Goal: Information Seeking & Learning: Understand process/instructions

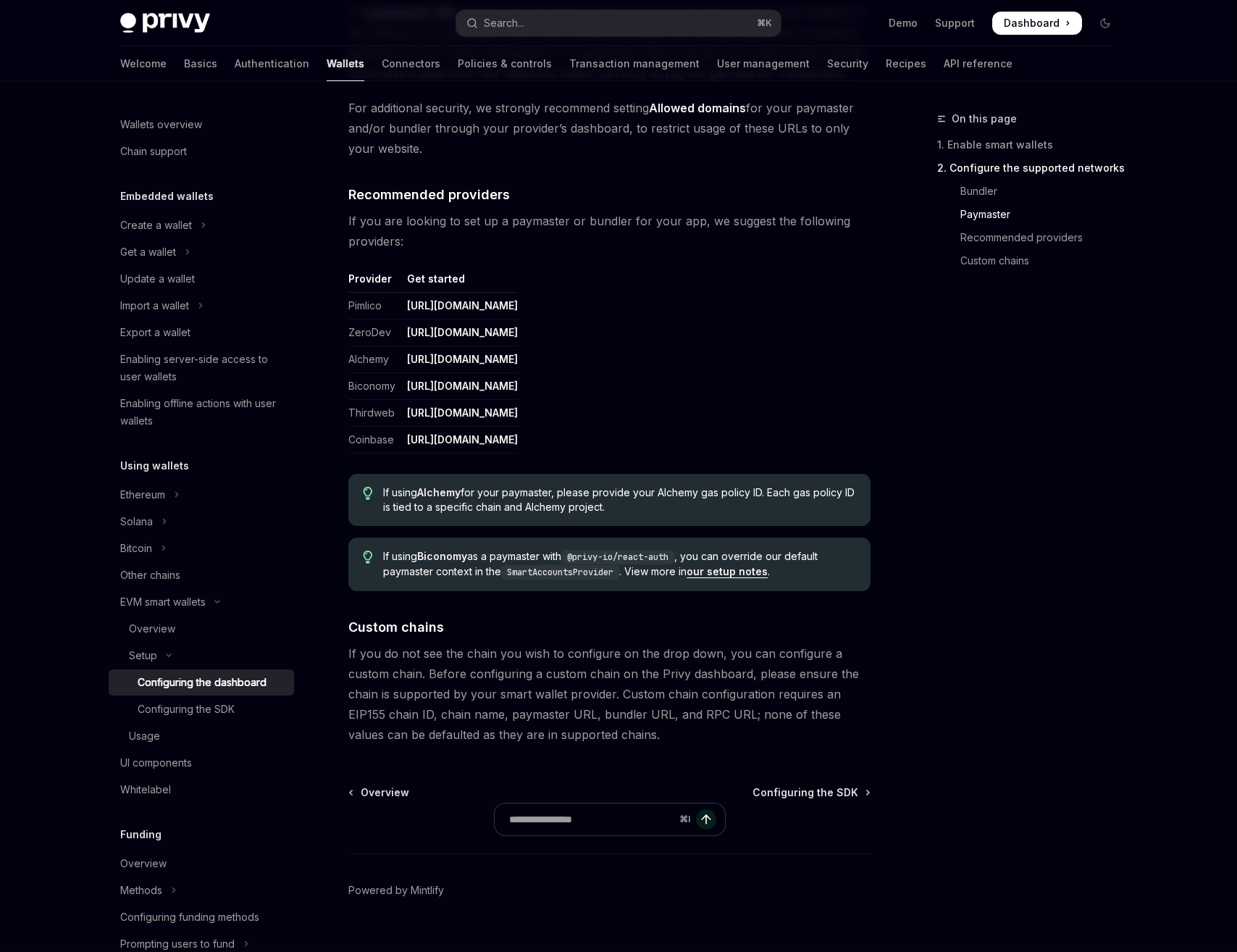
scroll to position [1608, 0]
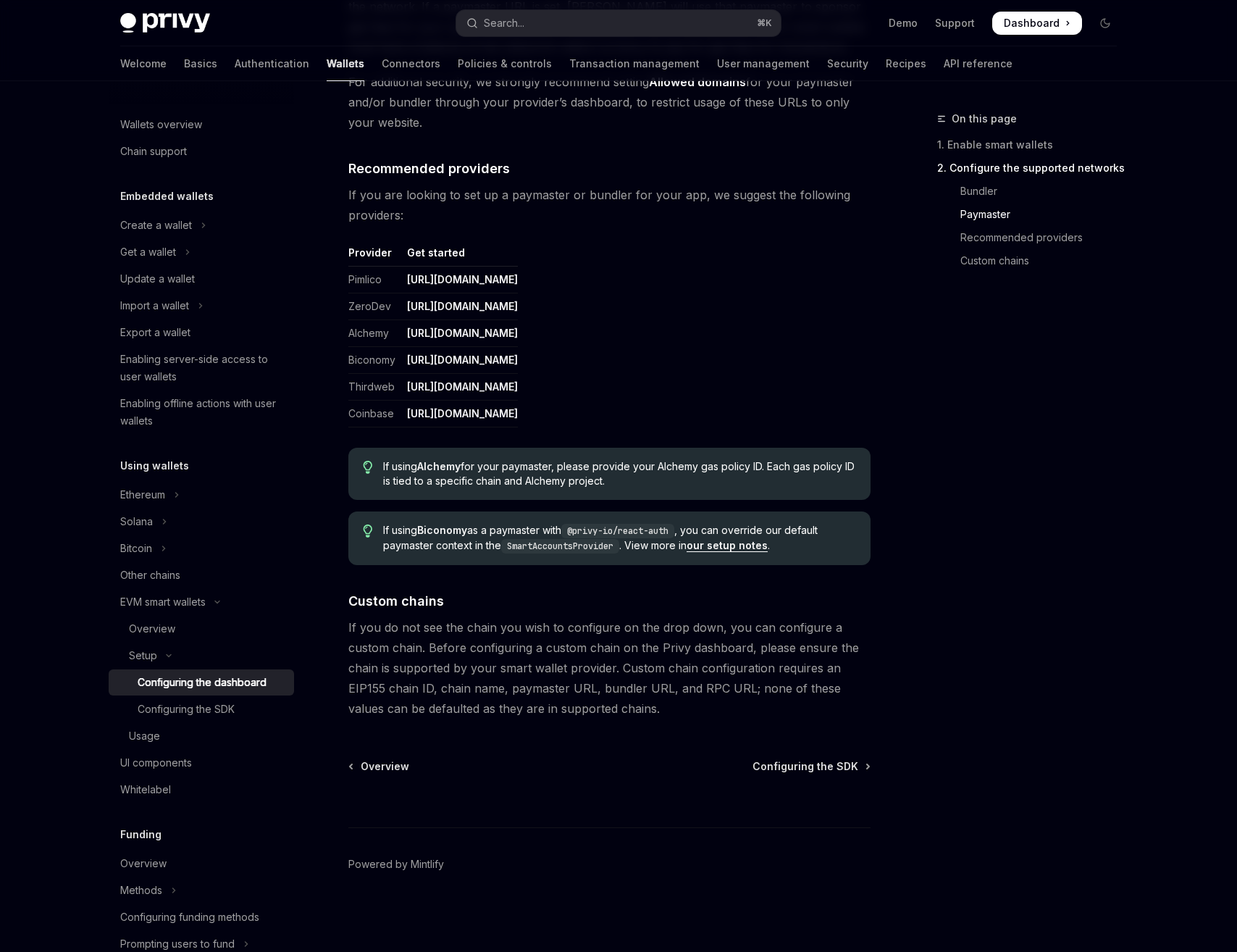
click at [359, 689] on span "If you do not see the chain you wish to configure on the drop down, you can con…" at bounding box center [610, 668] width 522 height 101
copy span "EIP155"
click at [555, 788] on div "⌘ I" at bounding box center [610, 801] width 522 height 54
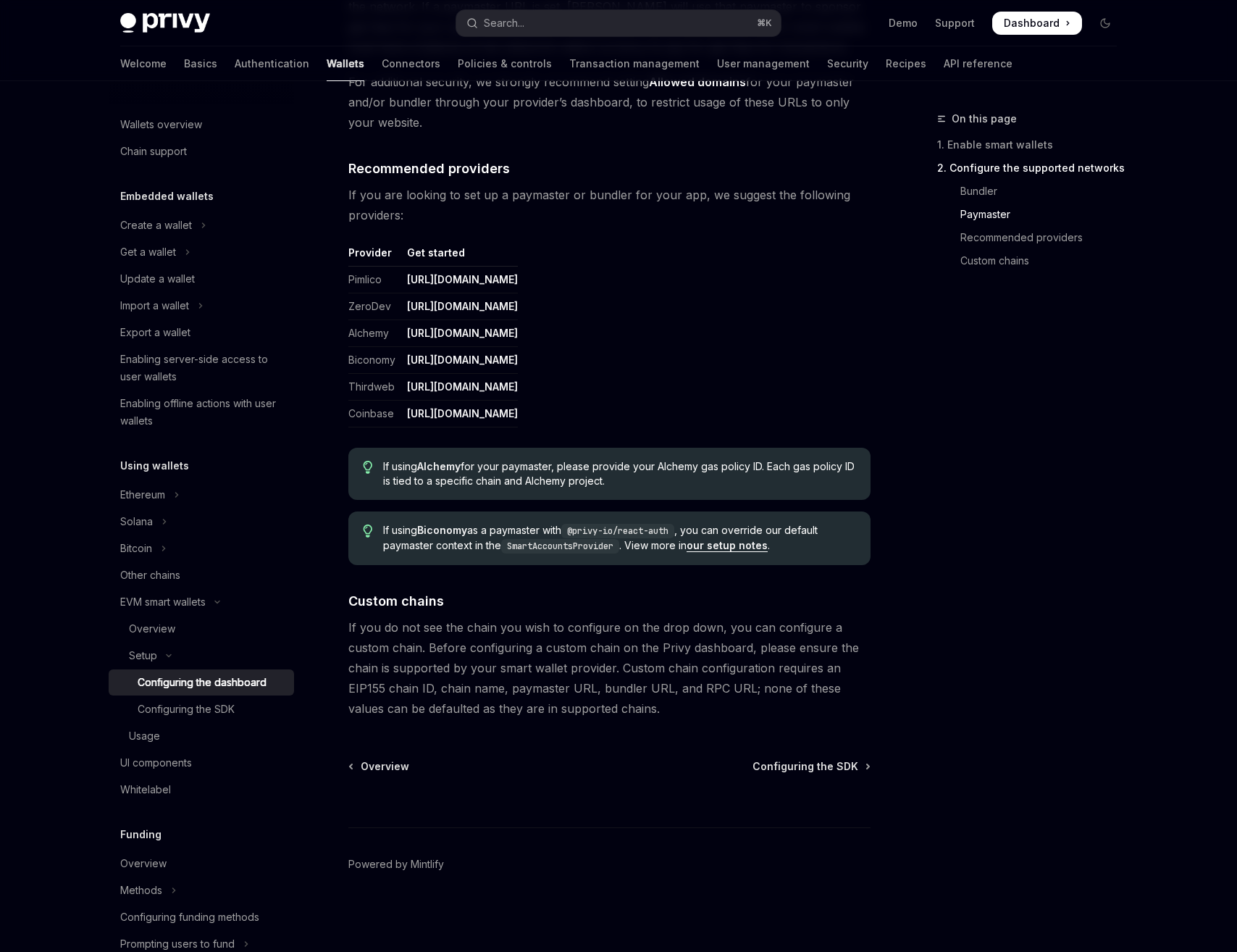
click at [459, 412] on link "[URL][DOMAIN_NAME]" at bounding box center [463, 414] width 110 height 13
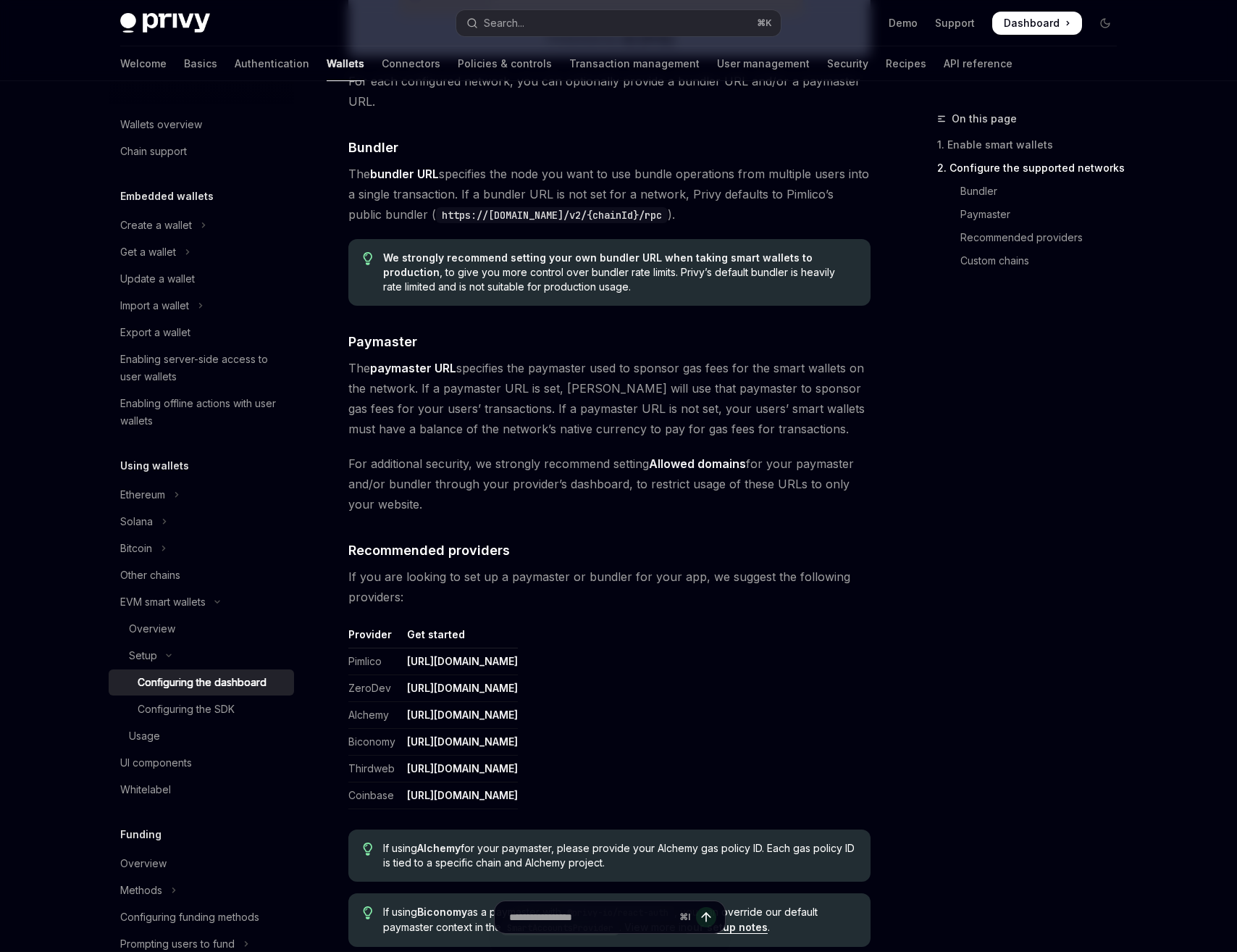
scroll to position [1086, 0]
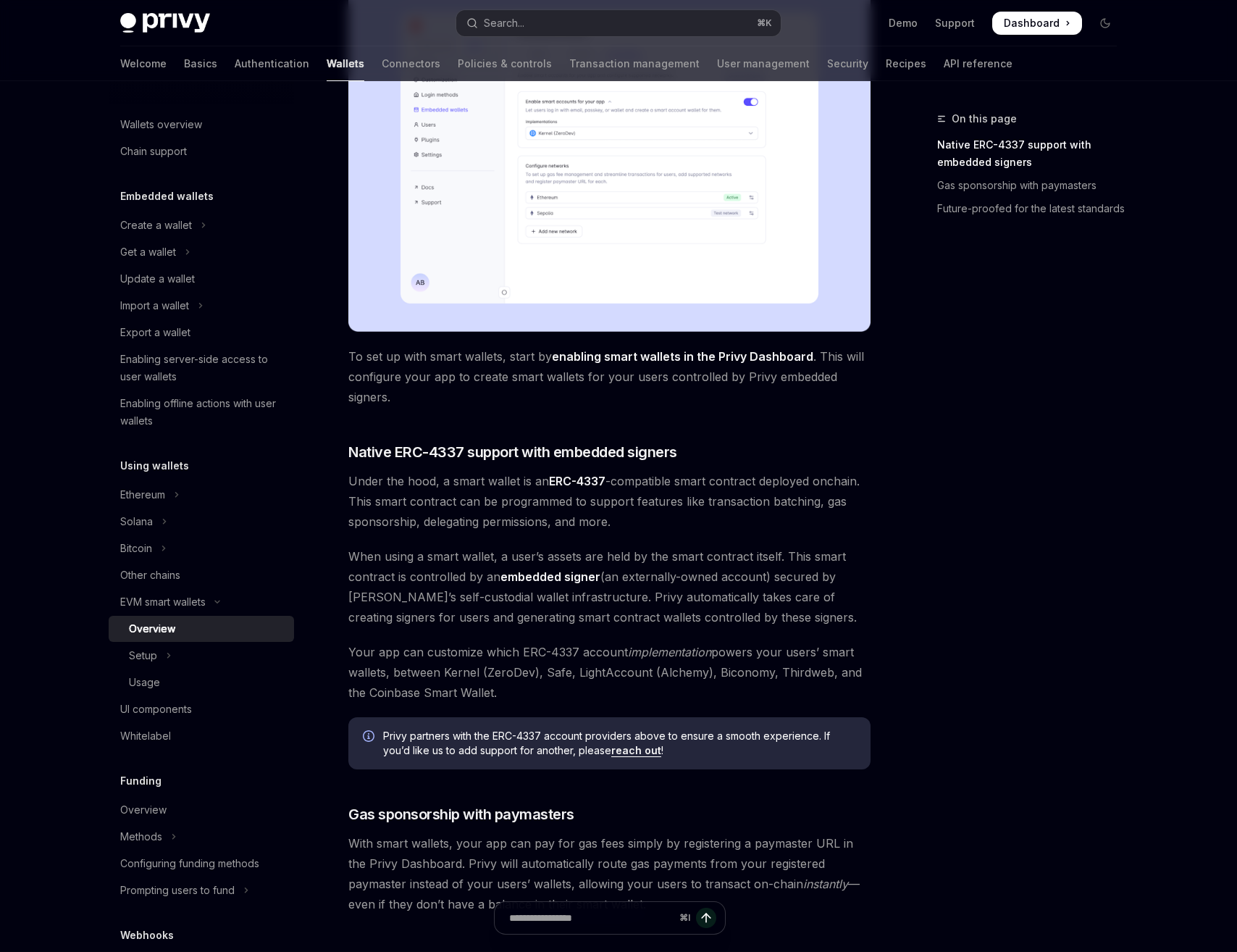
scroll to position [720, 0]
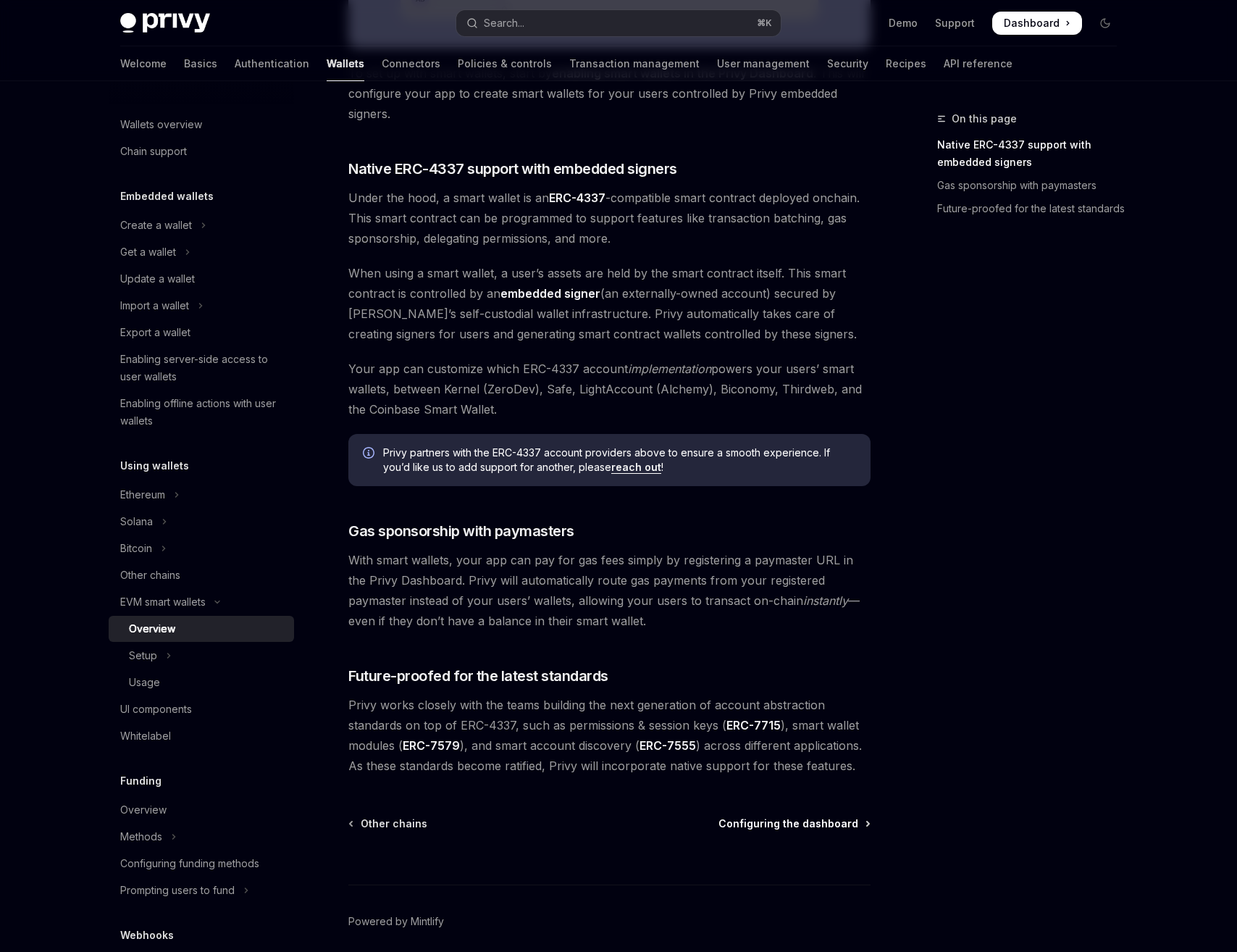
click at [758, 829] on span "Configuring the dashboard" at bounding box center [788, 823] width 140 height 14
type textarea "*"
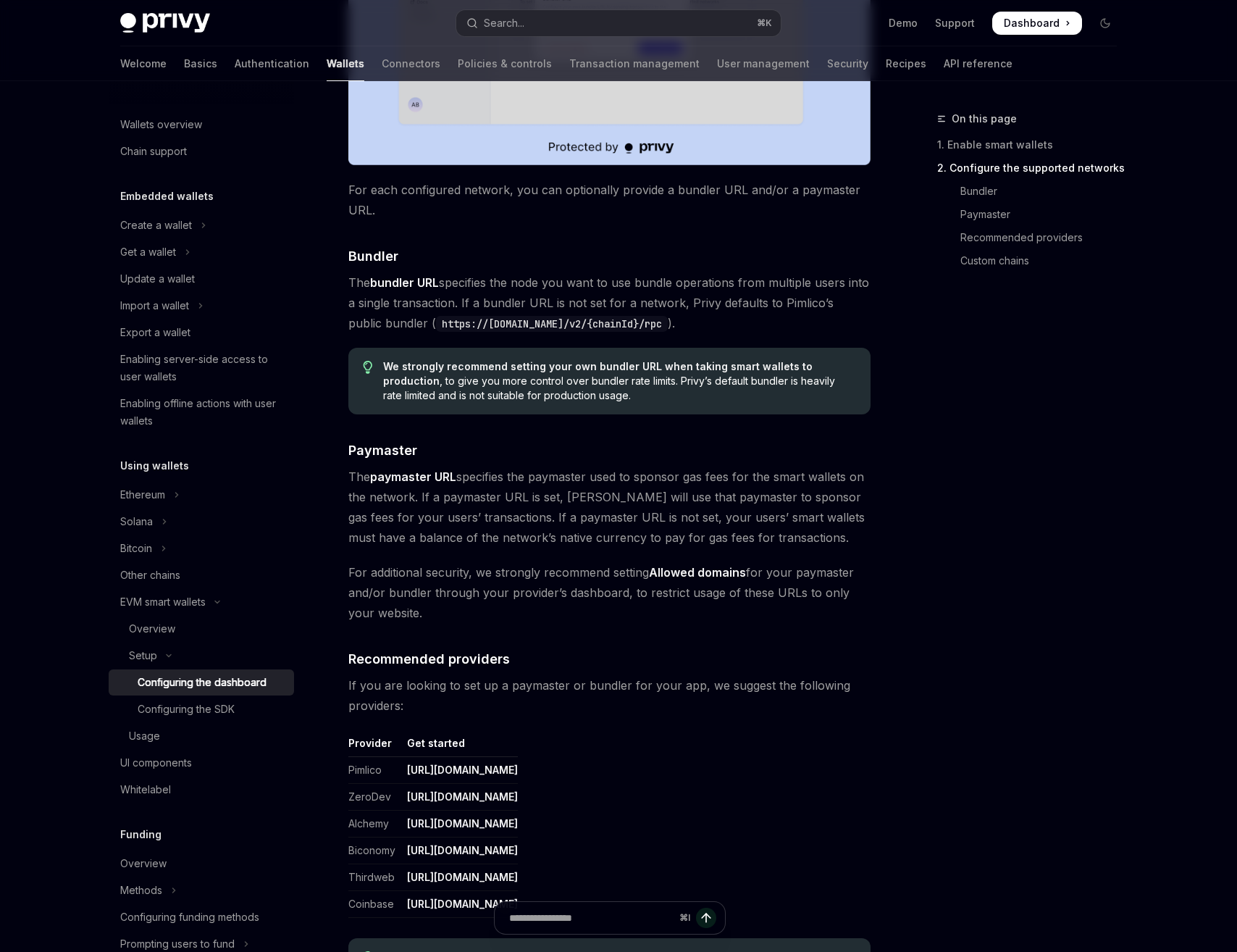
scroll to position [1031, 0]
